Goal: Transaction & Acquisition: Purchase product/service

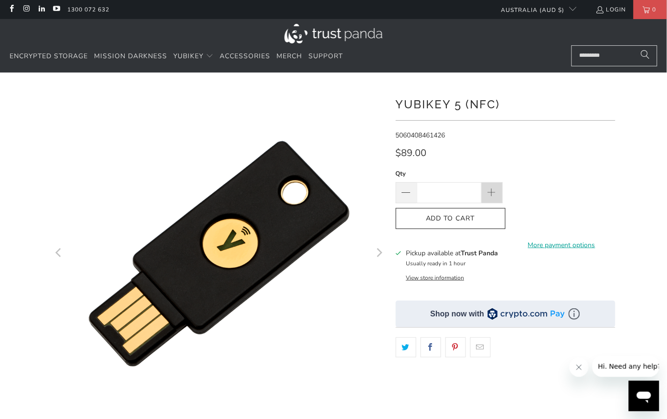
click at [489, 193] on span at bounding box center [491, 193] width 10 height 10
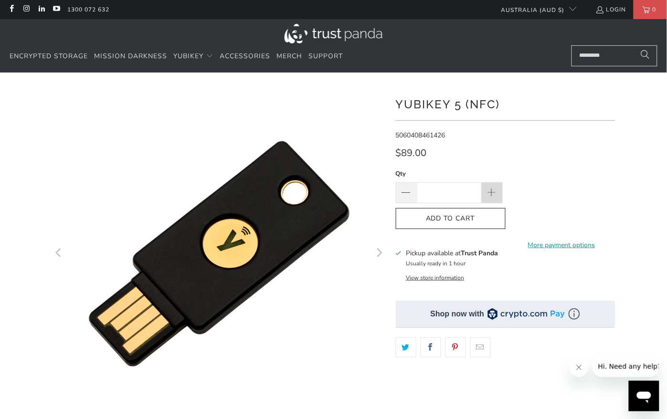
type input "*"
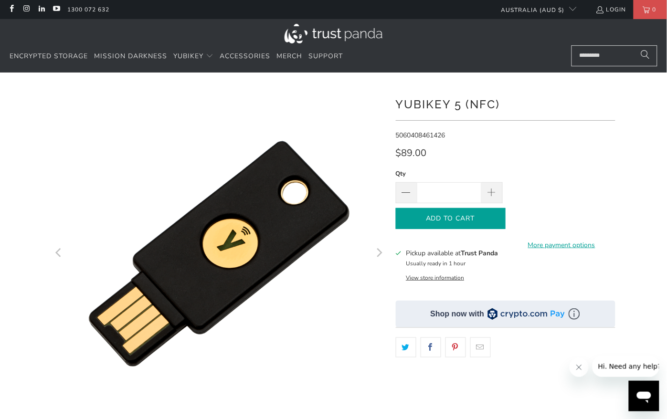
click at [464, 222] on span "Add to Cart" at bounding box center [451, 219] width 90 height 8
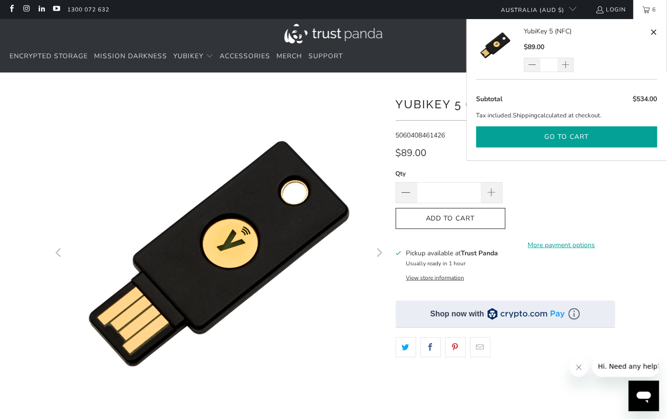
click at [569, 139] on button "Go to cart" at bounding box center [566, 136] width 181 height 21
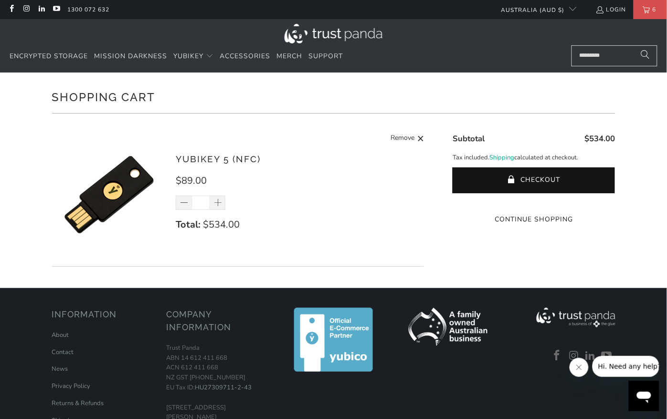
scroll to position [101, 0]
